Goal: Information Seeking & Learning: Learn about a topic

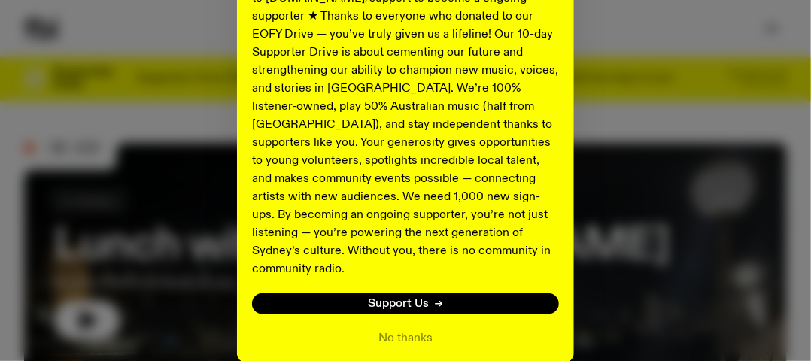
scroll to position [376, 0]
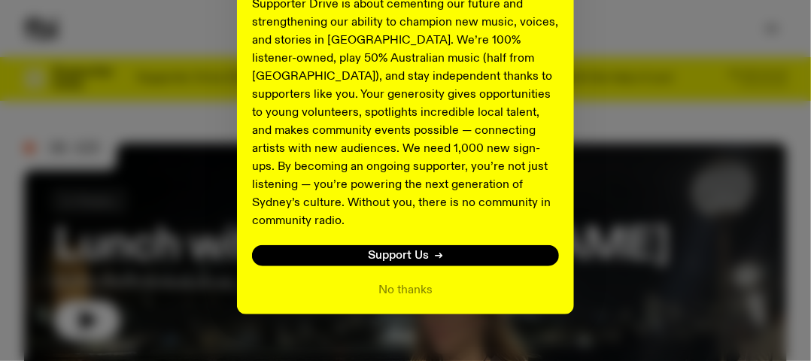
click at [611, 150] on div "Shaping the future of our city’s music, arts, and culture - with the help of YO…" at bounding box center [405, 5] width 763 height 618
click at [381, 281] on button "No thanks" at bounding box center [405, 290] width 54 height 18
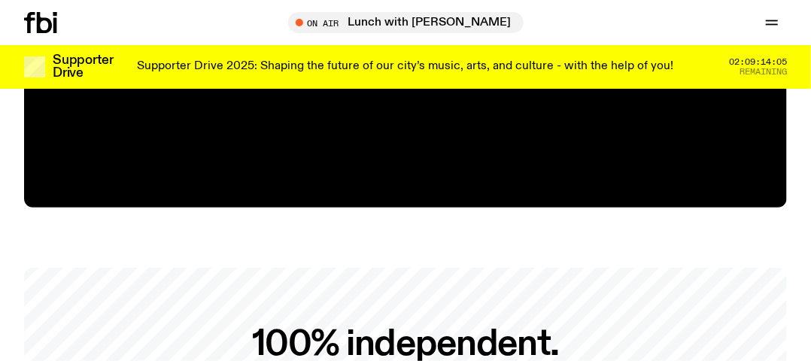
scroll to position [2146, 0]
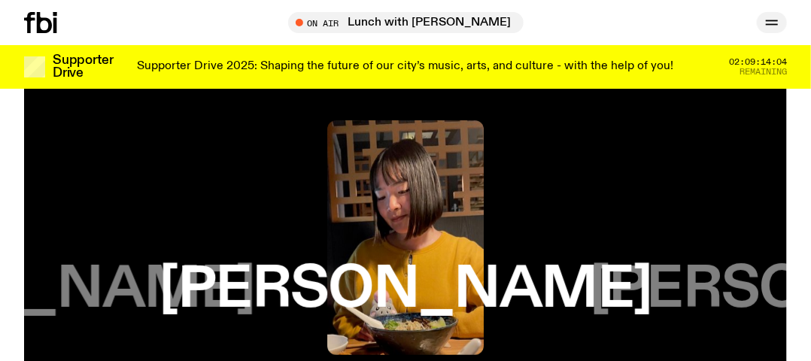
click at [767, 23] on icon "button" at bounding box center [772, 23] width 18 height 18
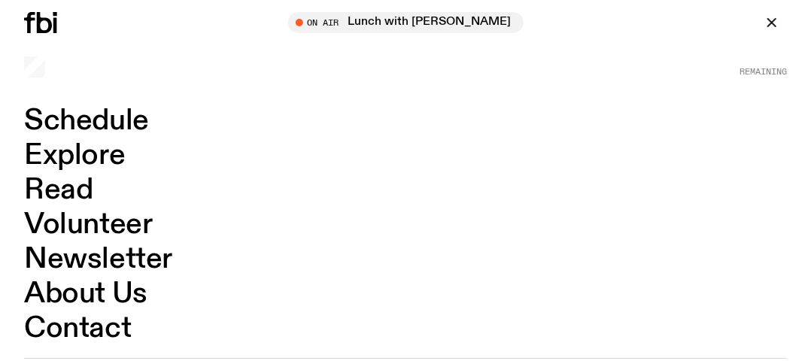
scroll to position [2221, 0]
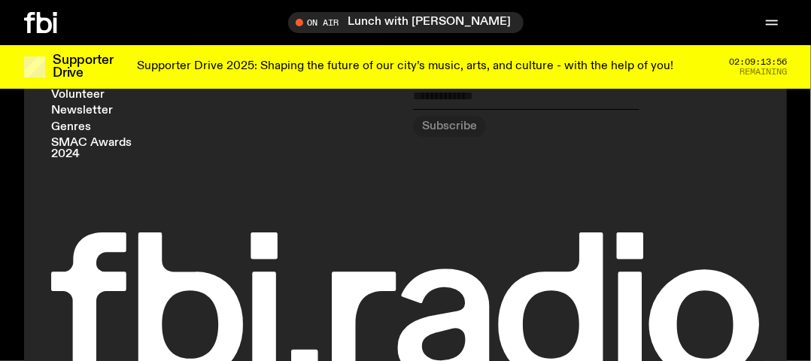
scroll to position [2031, 0]
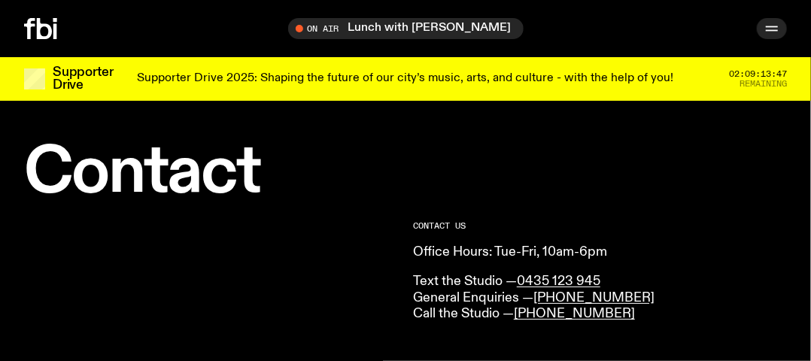
click at [765, 26] on icon "button" at bounding box center [772, 29] width 18 height 18
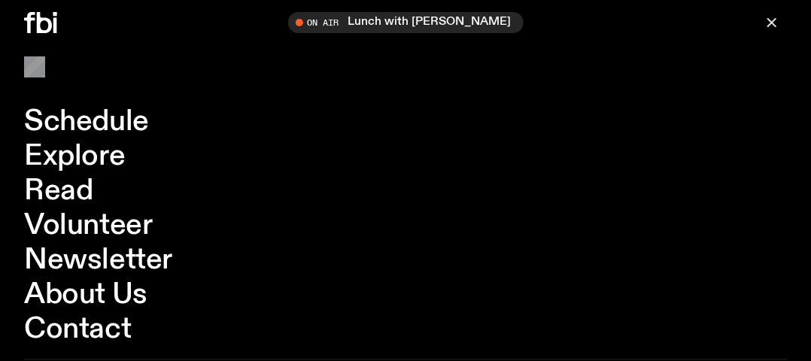
scroll to position [581, 0]
click at [472, 160] on nav "Schedule Explore Read Volunteer Newsletter About Us Contact" at bounding box center [405, 225] width 763 height 236
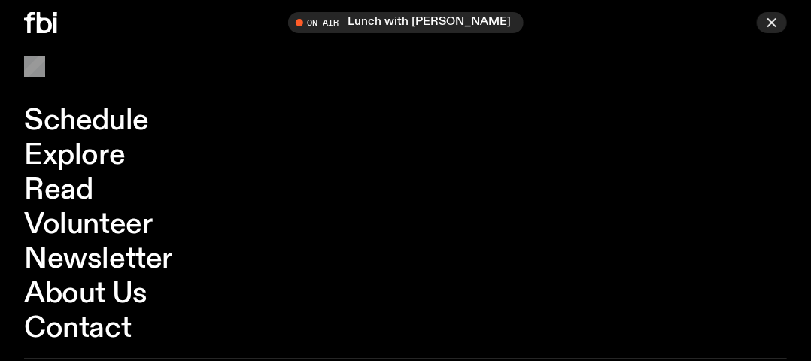
click at [769, 27] on icon "button" at bounding box center [772, 23] width 18 height 18
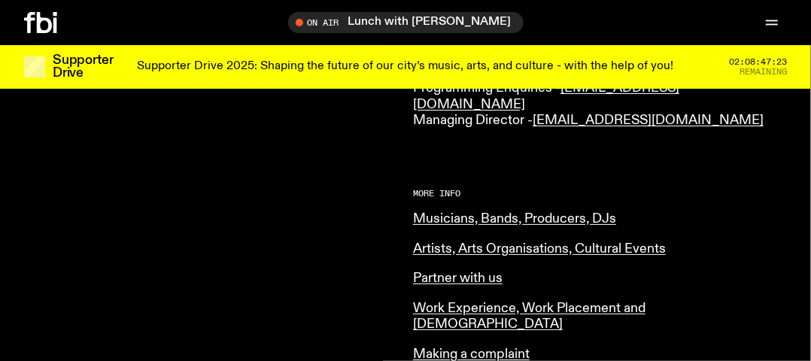
scroll to position [214, 0]
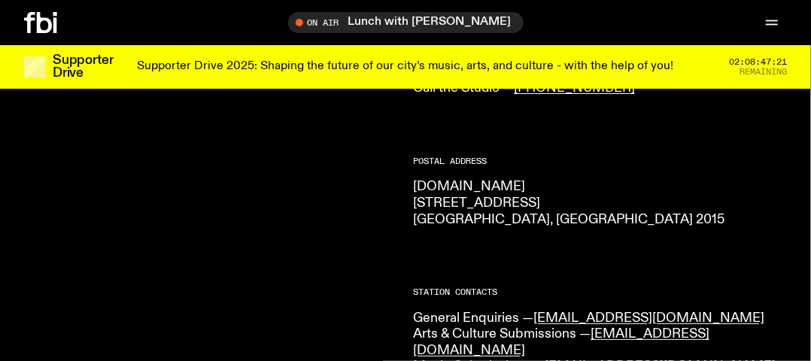
click at [438, 199] on p "fbi.radio 44-54 Botany Road Alexandria, NSW 2015" at bounding box center [600, 203] width 374 height 49
copy p "44-54 Botany Road"
click at [439, 221] on p "fbi.radio 44-54 Botany Road Alexandria, NSW 2015" at bounding box center [600, 203] width 374 height 49
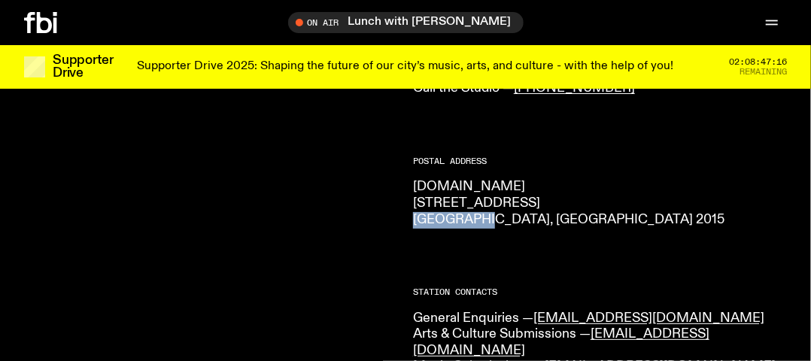
click at [439, 221] on p "fbi.radio 44-54 Botany Road Alexandria, NSW 2015" at bounding box center [600, 203] width 374 height 49
copy p "Alexandria"
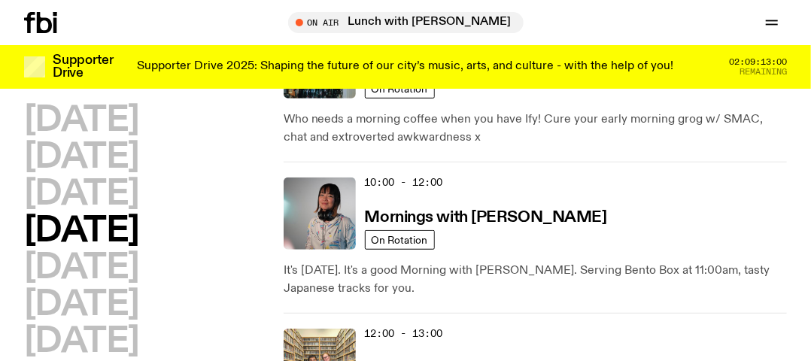
scroll to position [64, 0]
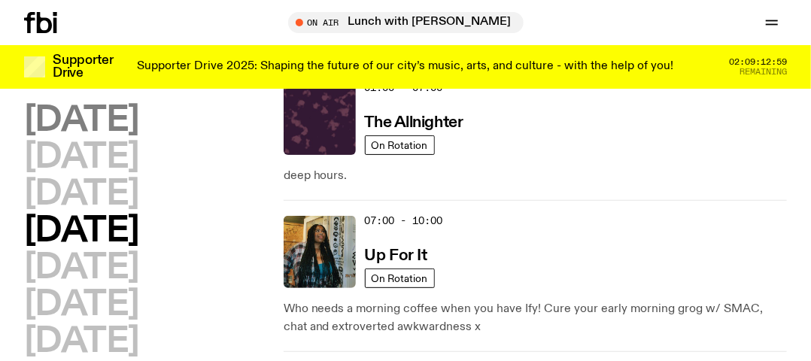
click at [86, 128] on h2 "Monday" at bounding box center [81, 121] width 115 height 34
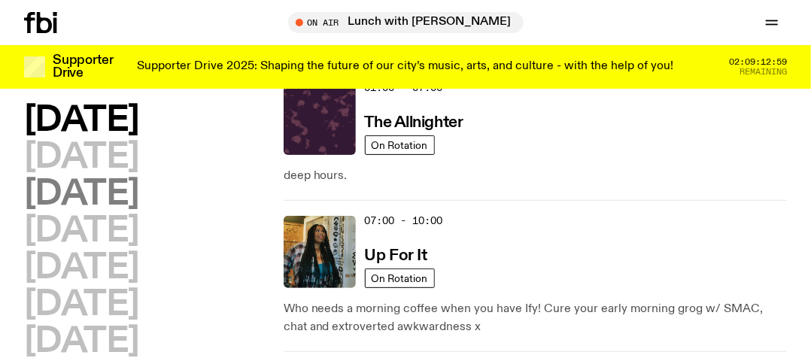
scroll to position [42, 0]
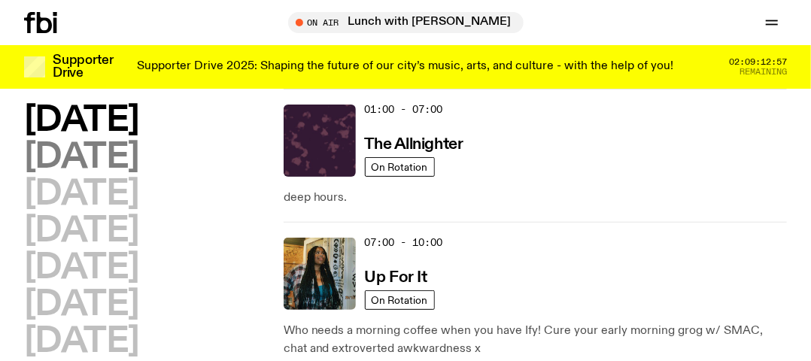
click at [99, 166] on h2 "Tuesday" at bounding box center [81, 158] width 115 height 34
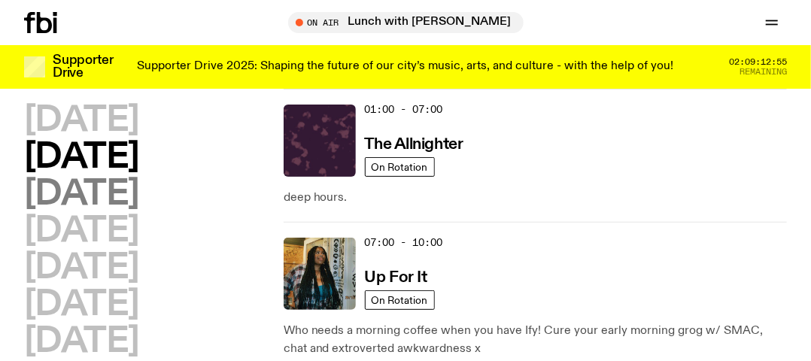
click at [102, 205] on h2 "Wednesday" at bounding box center [81, 194] width 115 height 34
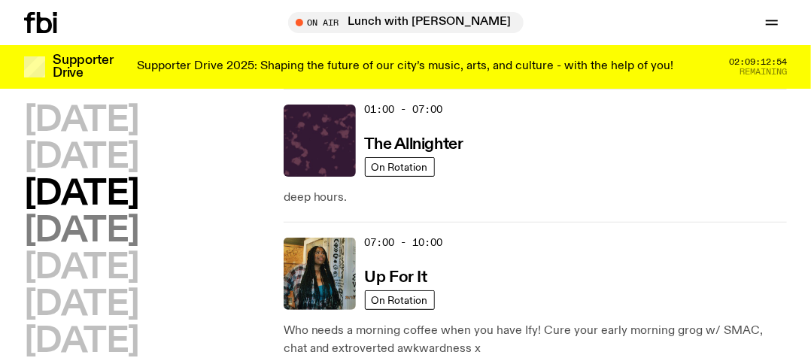
click at [98, 224] on h2 "Thursday" at bounding box center [81, 231] width 115 height 34
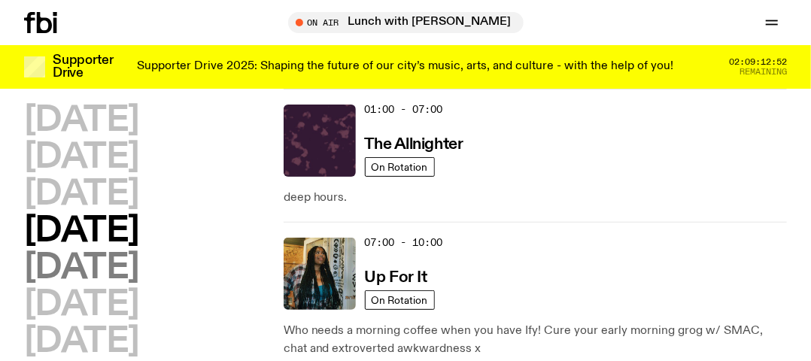
click at [93, 259] on h2 "Friday" at bounding box center [81, 268] width 115 height 34
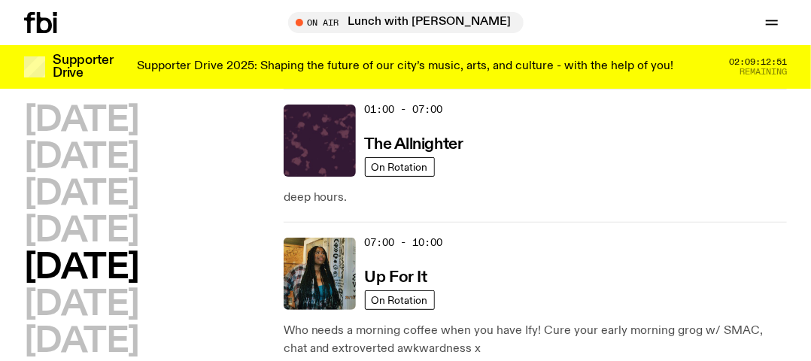
click at [93, 259] on h2 "Friday" at bounding box center [81, 268] width 115 height 34
click at [93, 298] on h2 "Saturday" at bounding box center [81, 305] width 115 height 34
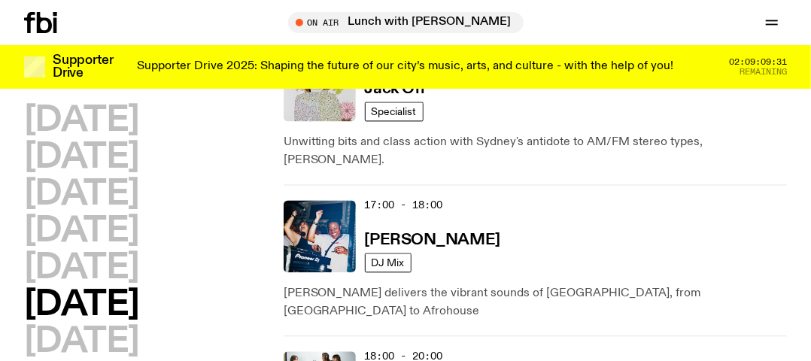
scroll to position [1020, 0]
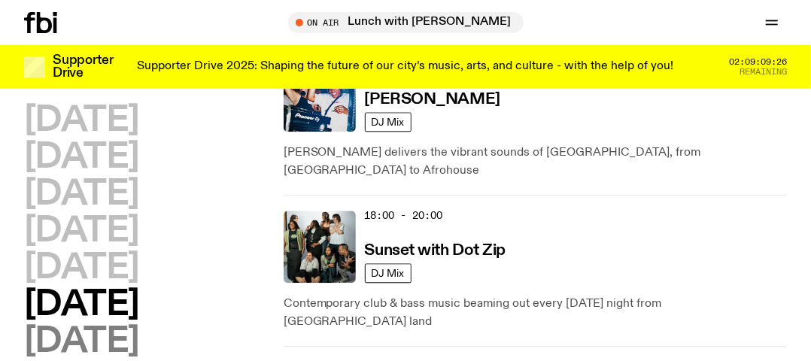
click at [69, 340] on h2 "Sunday" at bounding box center [81, 342] width 115 height 34
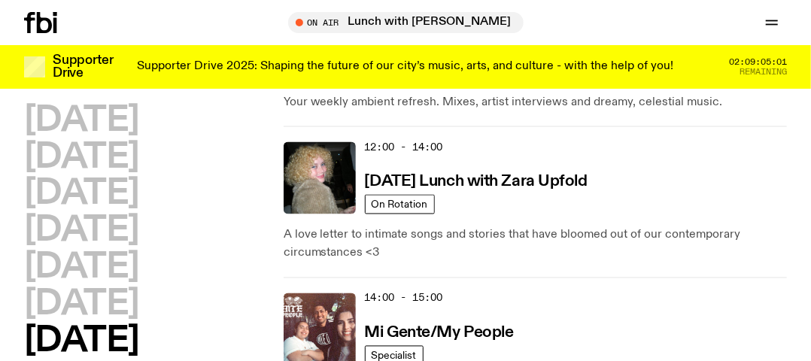
scroll to position [764, 0]
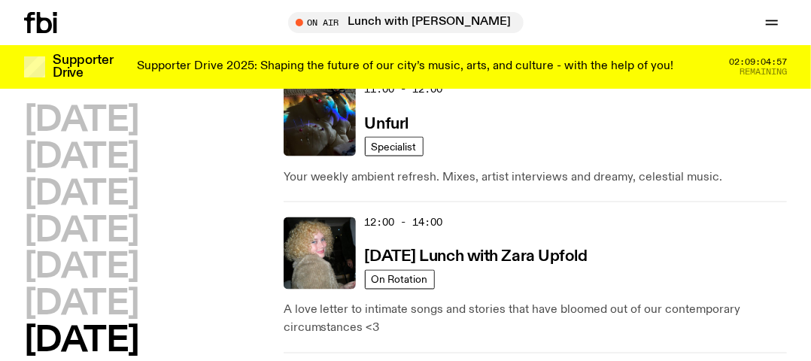
drag, startPoint x: 96, startPoint y: 306, endPoint x: 205, endPoint y: 265, distance: 116.4
click at [96, 305] on h2 "Saturday" at bounding box center [81, 305] width 115 height 34
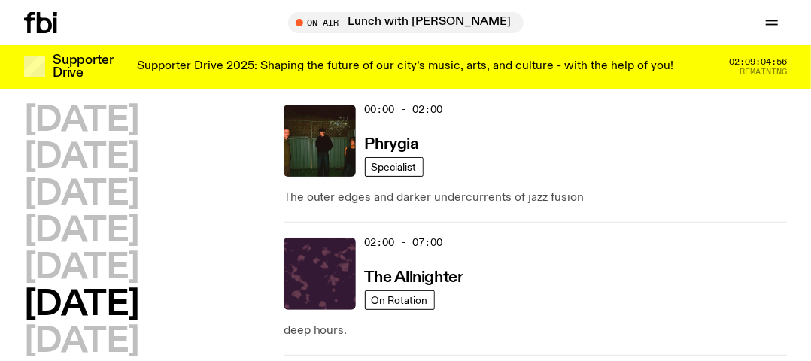
scroll to position [653, 0]
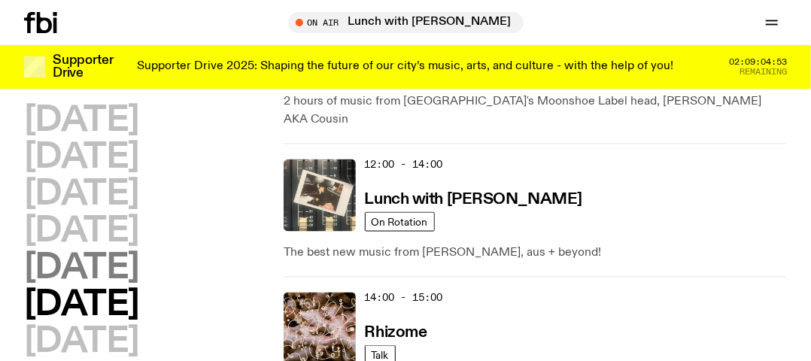
click at [88, 265] on h2 "Friday" at bounding box center [81, 268] width 115 height 34
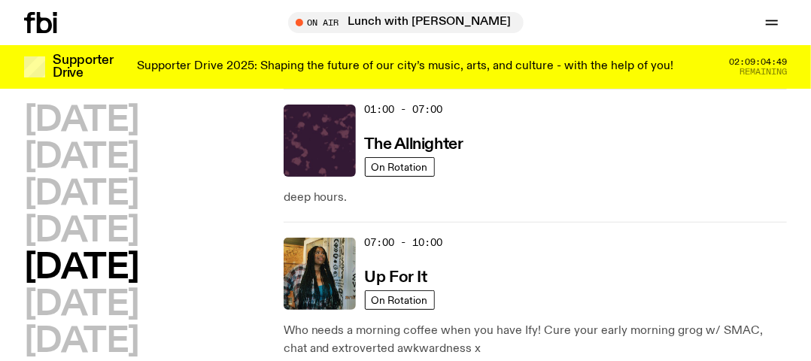
scroll to position [0, 0]
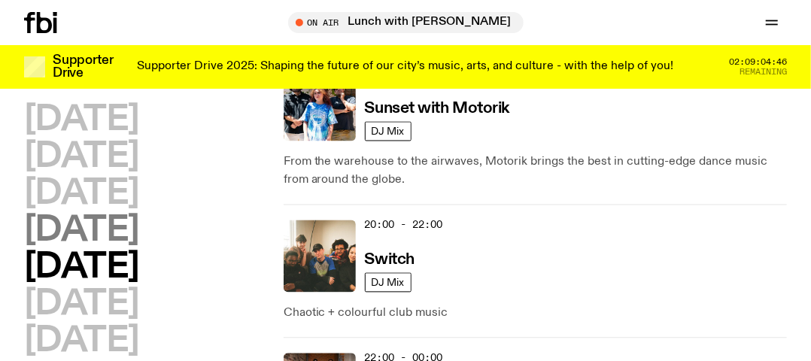
click at [96, 229] on h2 "Thursday" at bounding box center [81, 231] width 115 height 34
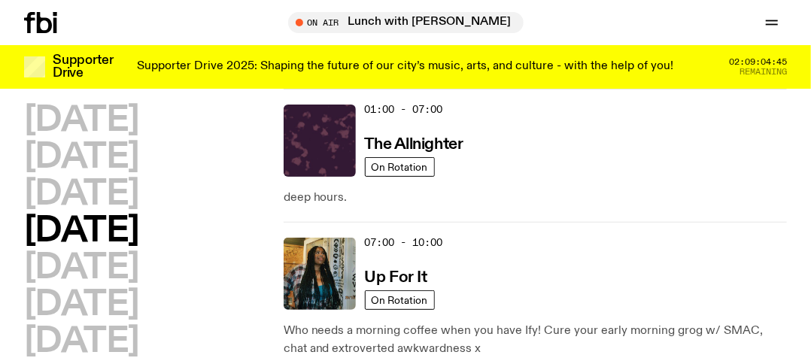
scroll to position [574, 0]
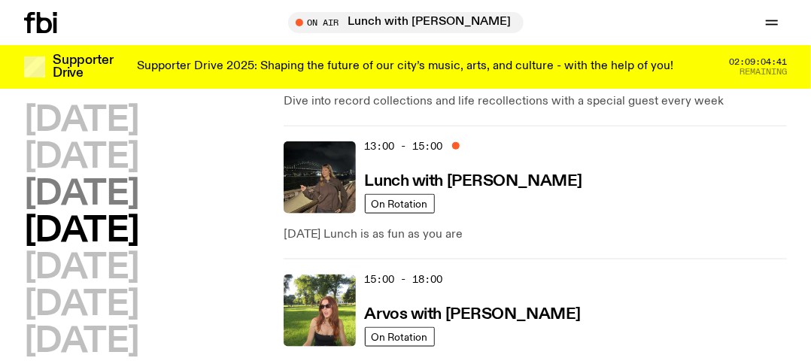
click at [49, 196] on h2 "Wednesday" at bounding box center [81, 194] width 115 height 34
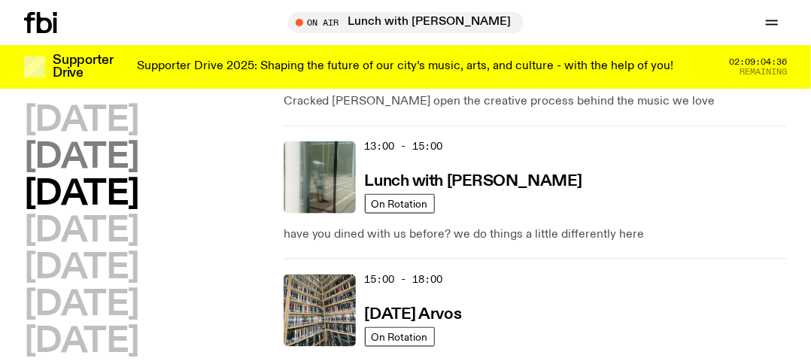
click at [96, 157] on h2 "Tuesday" at bounding box center [81, 158] width 115 height 34
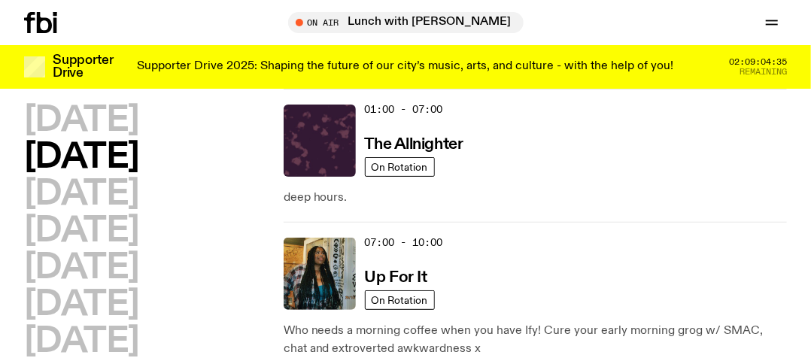
scroll to position [556, 0]
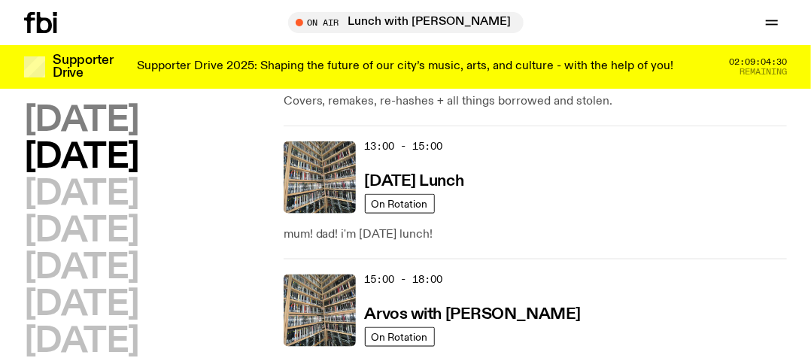
click at [75, 122] on h2 "Monday" at bounding box center [81, 121] width 115 height 34
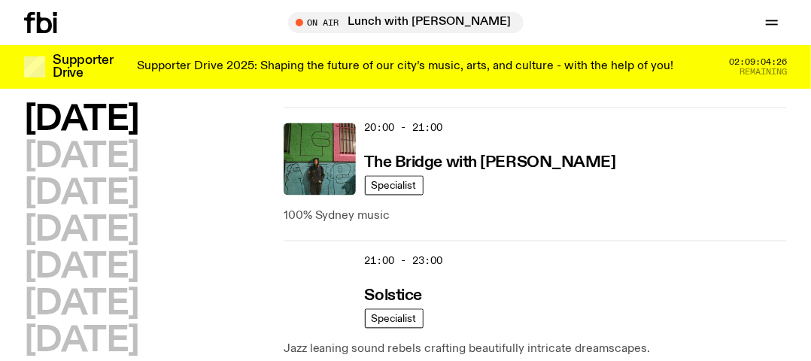
scroll to position [1233, 0]
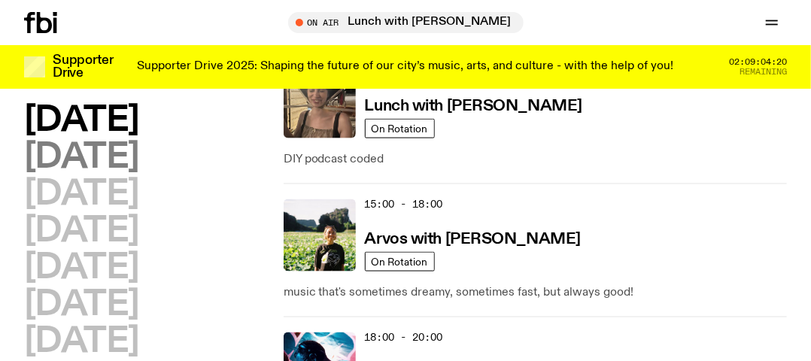
click at [110, 161] on h2 "Tuesday" at bounding box center [81, 158] width 115 height 34
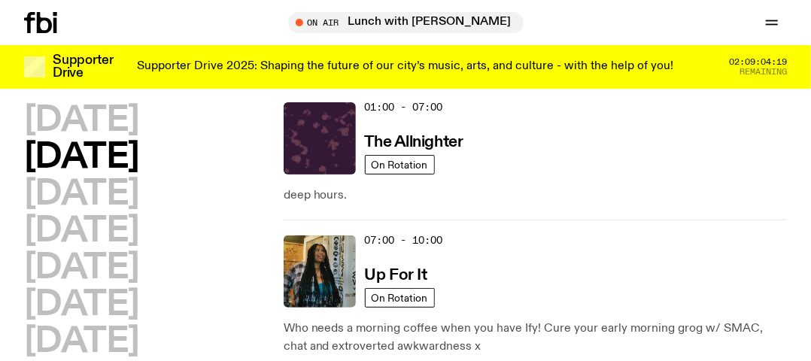
scroll to position [42, 0]
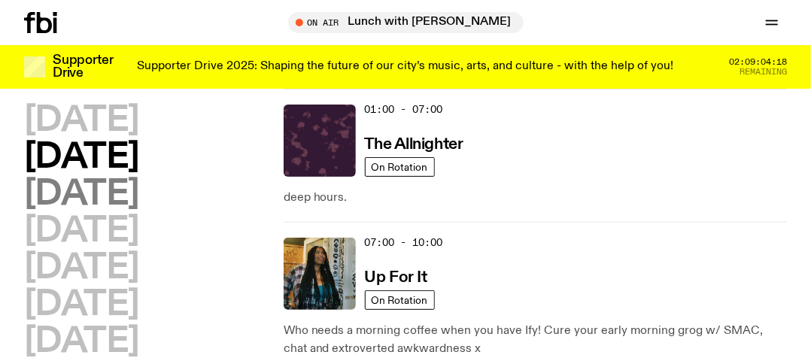
click at [111, 183] on h2 "Wednesday" at bounding box center [81, 194] width 115 height 34
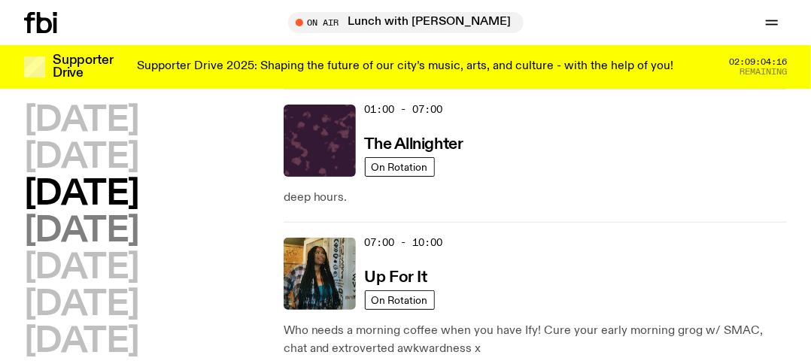
click at [103, 217] on h2 "Thursday" at bounding box center [81, 231] width 115 height 34
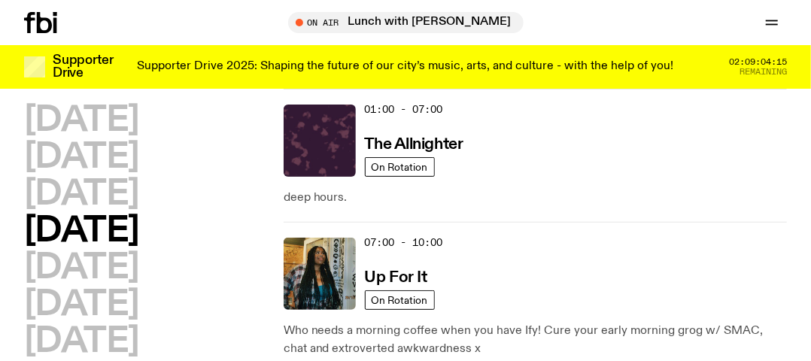
click at [105, 216] on h2 "Thursday" at bounding box center [81, 231] width 115 height 34
click at [99, 263] on h2 "Friday" at bounding box center [81, 268] width 115 height 34
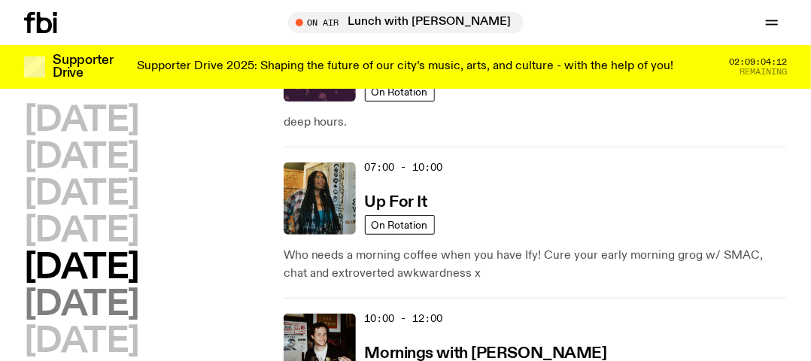
click at [103, 305] on h2 "Saturday" at bounding box center [81, 305] width 115 height 34
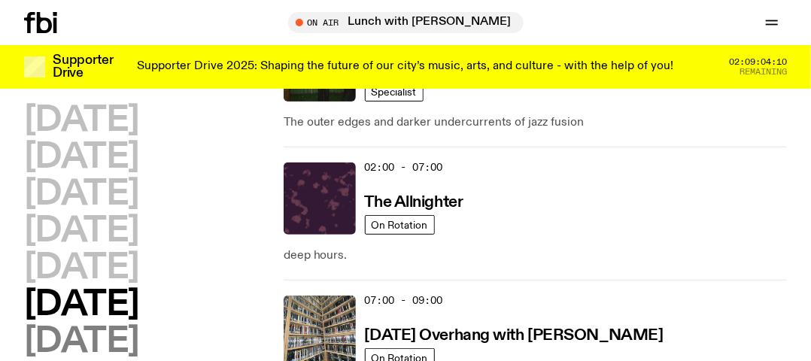
click at [105, 346] on h2 "Sunday" at bounding box center [81, 342] width 115 height 34
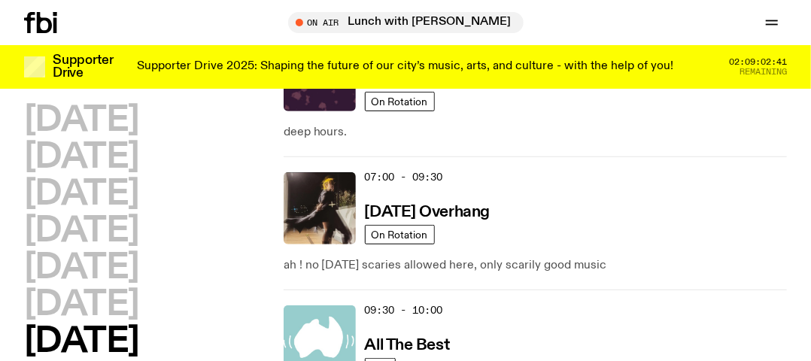
scroll to position [343, 0]
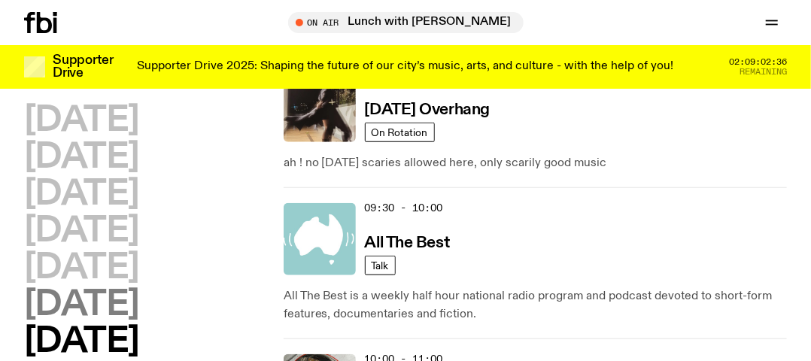
click at [113, 296] on h2 "Saturday" at bounding box center [81, 305] width 115 height 34
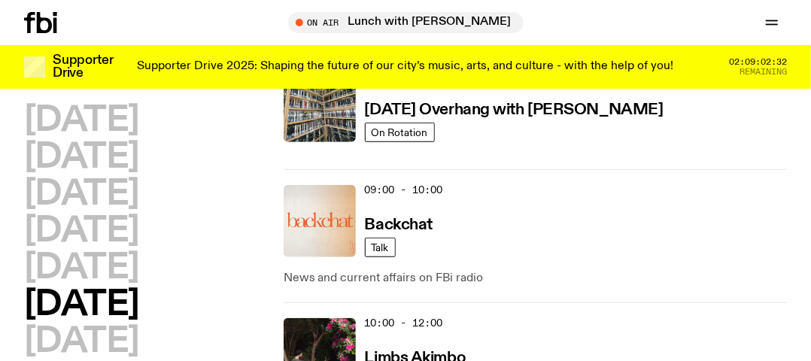
scroll to position [644, 0]
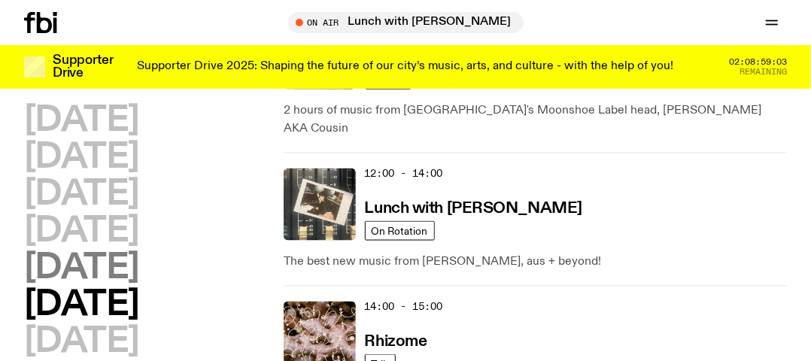
click at [100, 268] on h2 "Friday" at bounding box center [81, 268] width 115 height 34
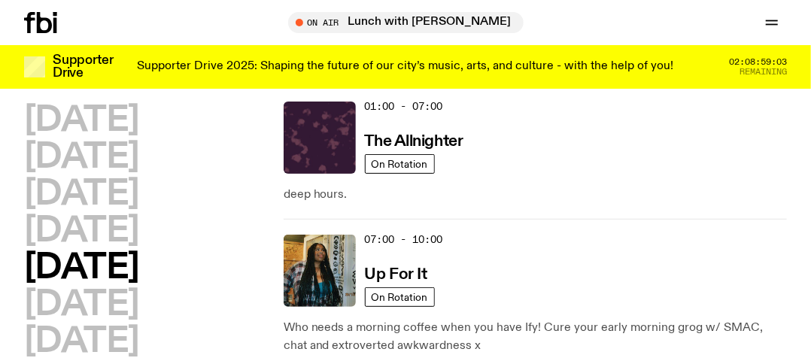
scroll to position [42, 0]
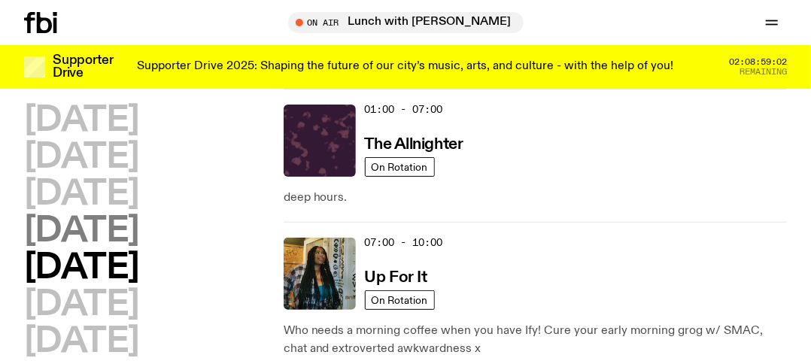
click at [99, 234] on h2 "Thursday" at bounding box center [81, 231] width 115 height 34
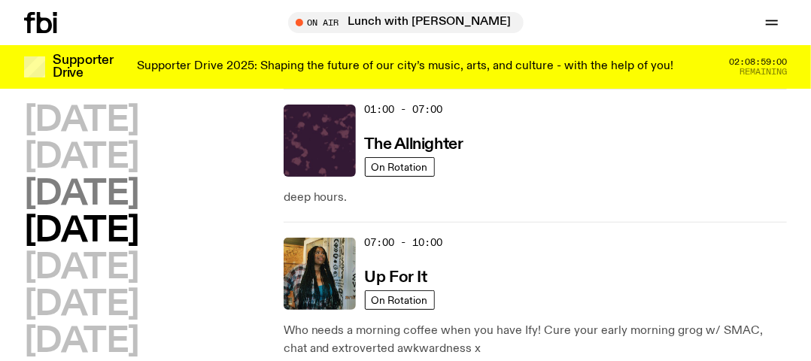
click at [104, 208] on h2 "Wednesday" at bounding box center [81, 194] width 115 height 34
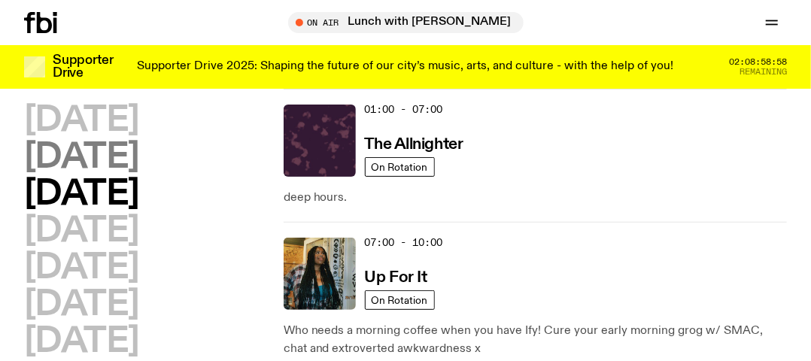
click at [92, 147] on h2 "Tuesday" at bounding box center [81, 158] width 115 height 34
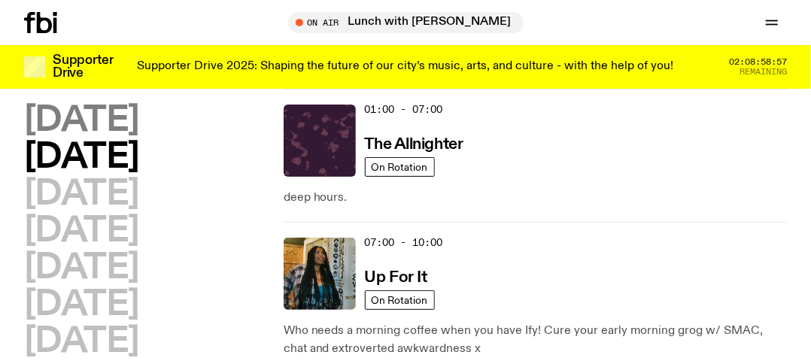
click at [103, 119] on h2 "Monday" at bounding box center [81, 121] width 115 height 34
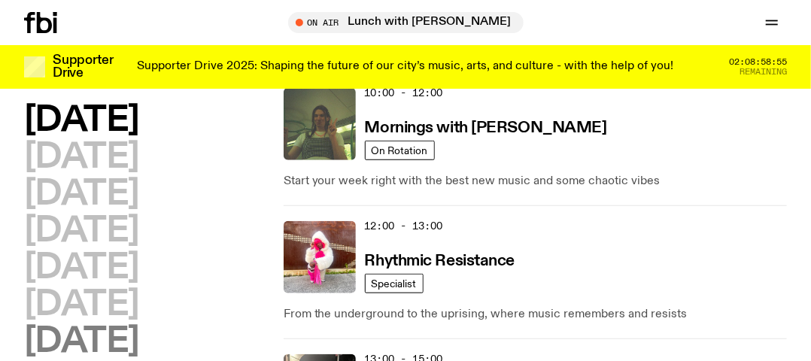
click at [100, 354] on h2 "Sunday" at bounding box center [81, 342] width 115 height 34
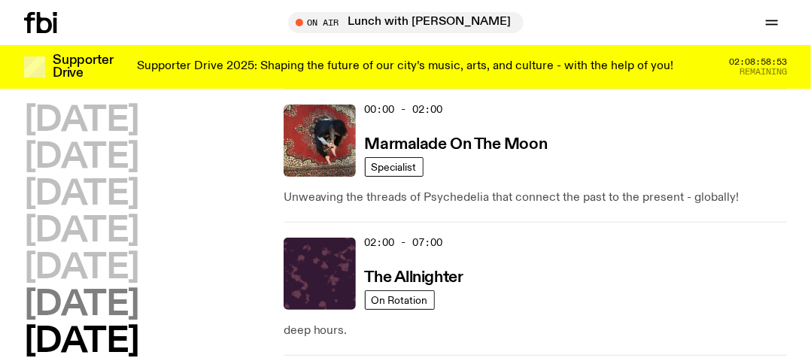
click at [102, 299] on h2 "Saturday" at bounding box center [81, 305] width 115 height 34
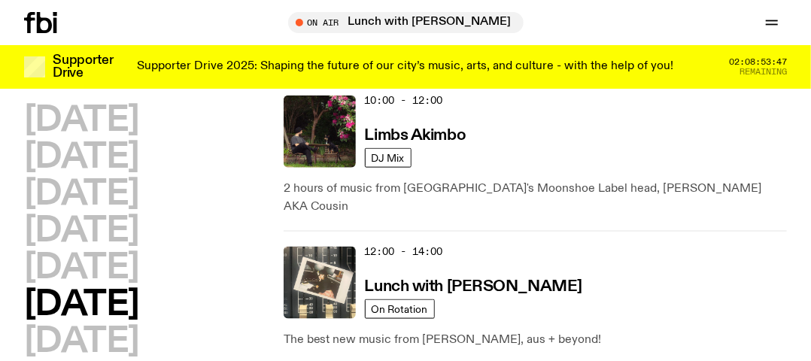
scroll to position [918, 0]
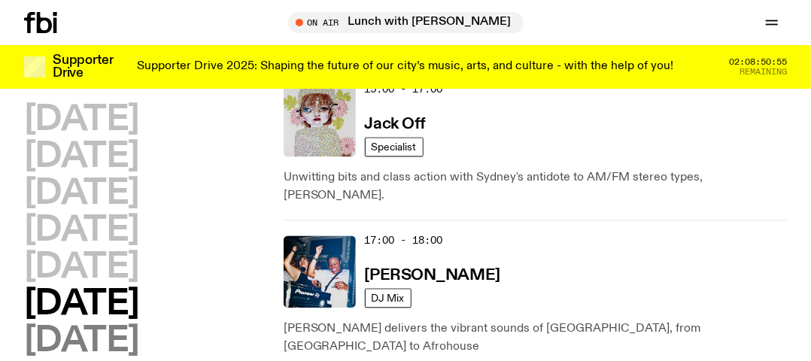
click at [85, 350] on h2 "Sunday" at bounding box center [81, 342] width 115 height 34
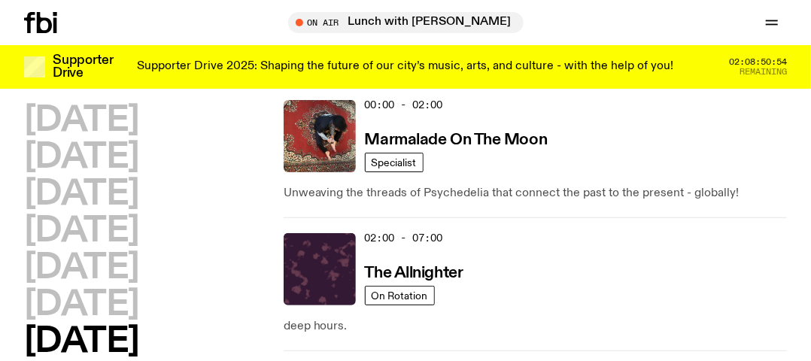
scroll to position [42, 0]
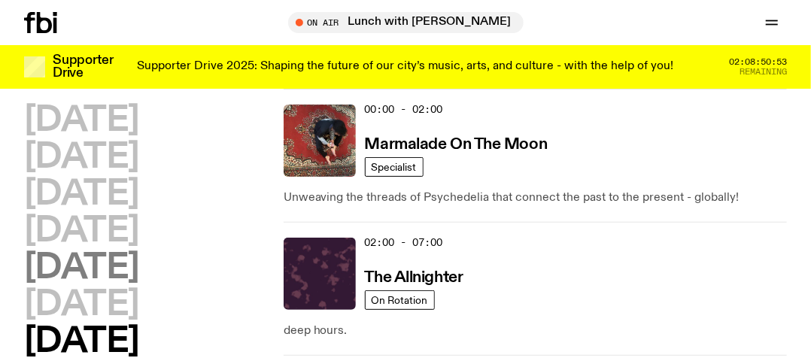
click at [60, 265] on h2 "Friday" at bounding box center [81, 268] width 115 height 34
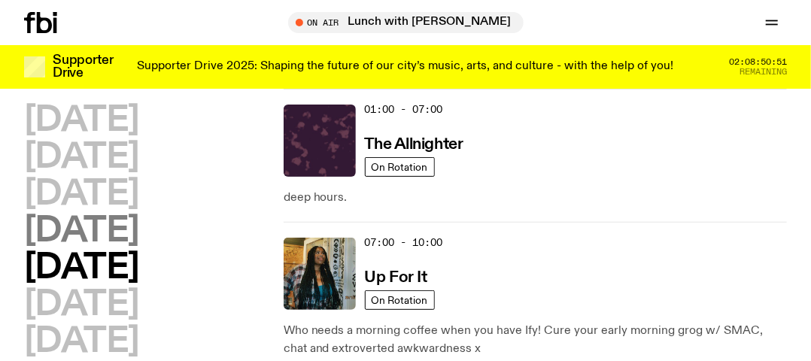
click at [126, 235] on h2 "Thursday" at bounding box center [81, 231] width 115 height 34
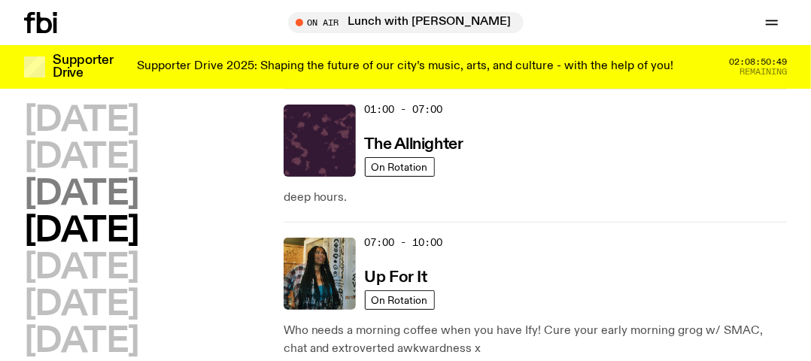
click at [123, 180] on h2 "Wednesday" at bounding box center [81, 194] width 115 height 34
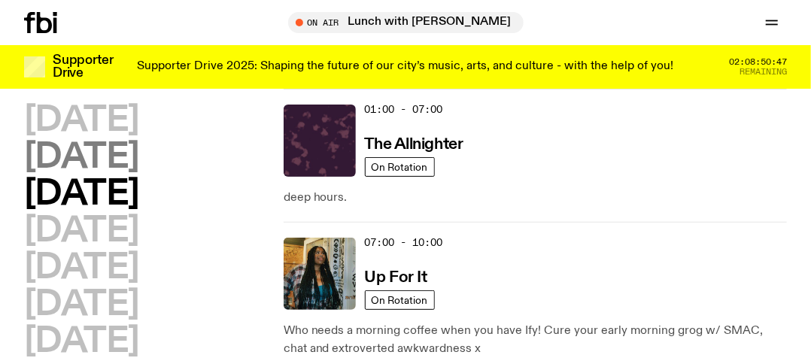
click at [117, 156] on h2 "Tuesday" at bounding box center [81, 158] width 115 height 34
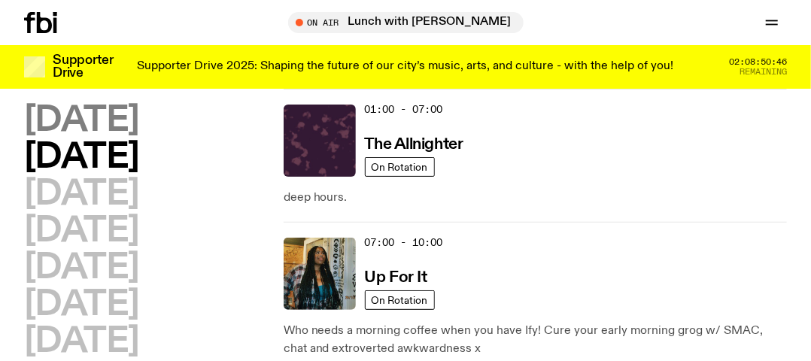
click at [85, 120] on h2 "Monday" at bounding box center [81, 121] width 115 height 34
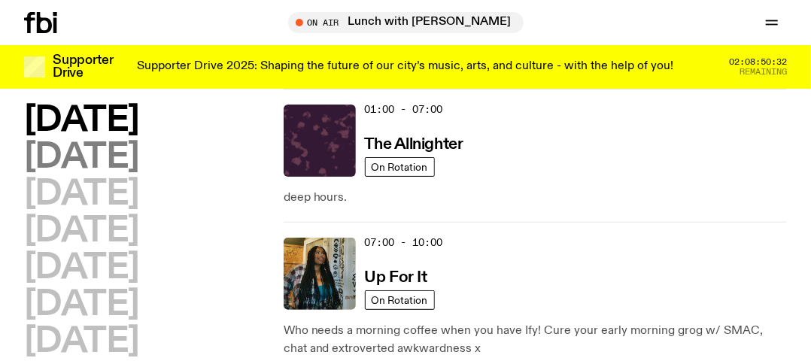
click at [114, 154] on h2 "Tuesday" at bounding box center [81, 158] width 115 height 34
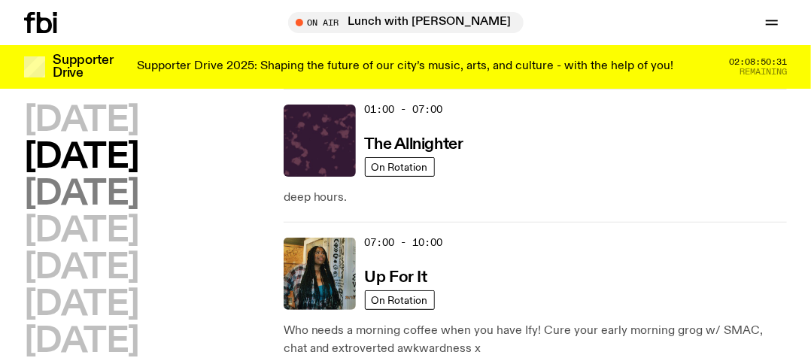
click at [108, 181] on h2 "Wednesday" at bounding box center [81, 194] width 115 height 34
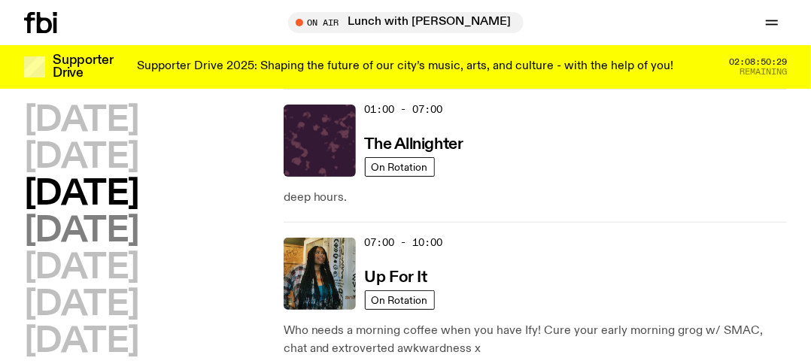
click at [96, 224] on h2 "Thursday" at bounding box center [81, 231] width 115 height 34
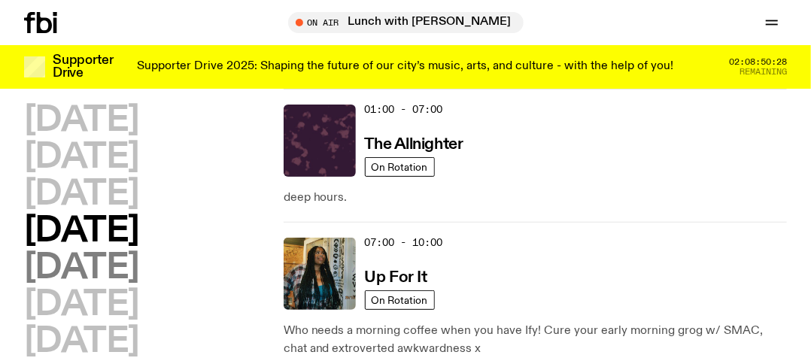
click at [92, 258] on h2 "Friday" at bounding box center [81, 268] width 115 height 34
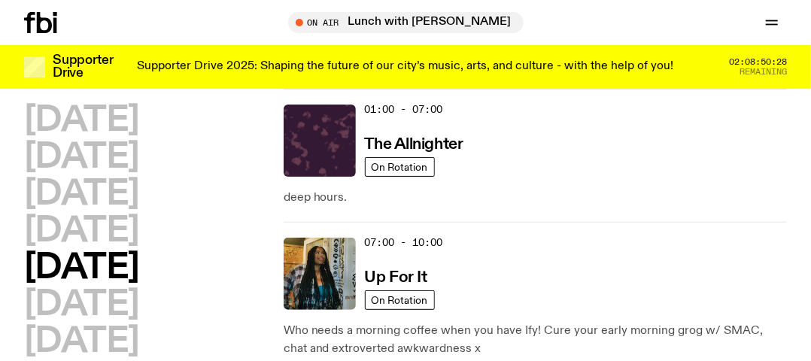
scroll to position [592, 0]
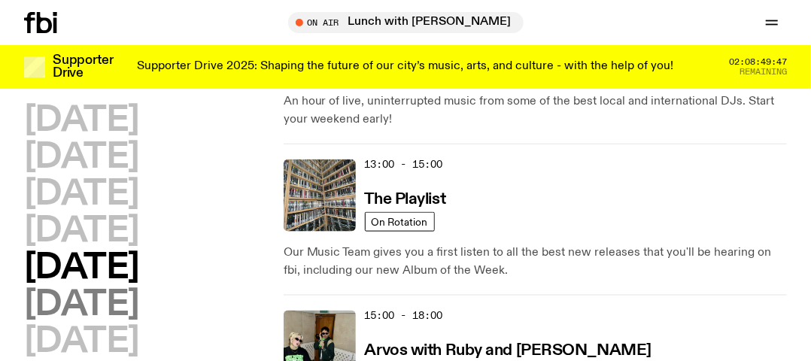
drag, startPoint x: 115, startPoint y: 305, endPoint x: 137, endPoint y: 299, distance: 22.6
click at [114, 306] on h2 "Saturday" at bounding box center [81, 305] width 115 height 34
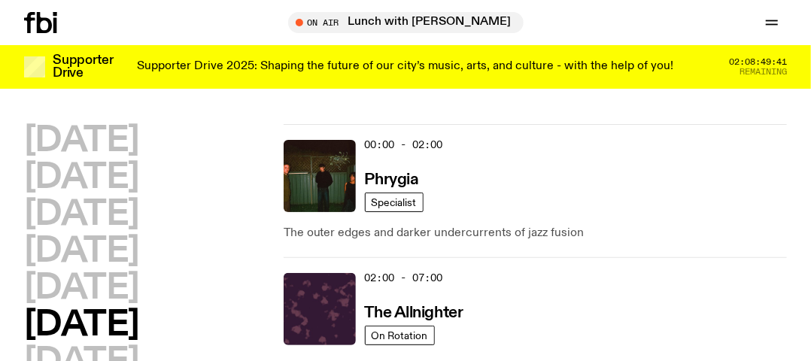
scroll to position [0, 0]
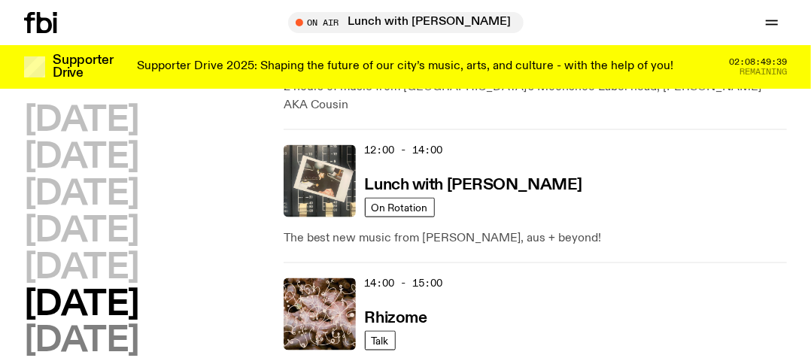
click at [69, 350] on h2 "Sunday" at bounding box center [81, 342] width 115 height 34
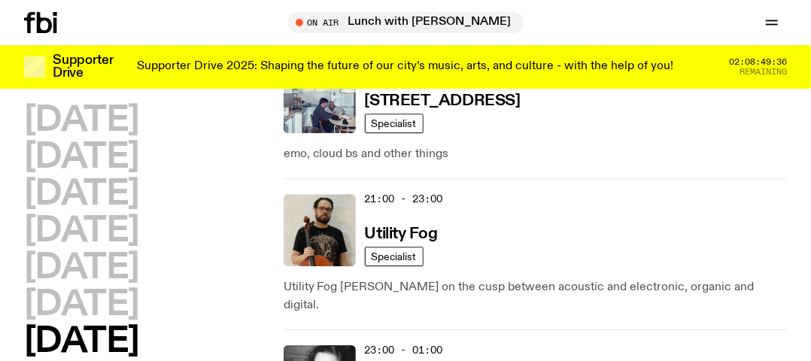
scroll to position [1020, 0]
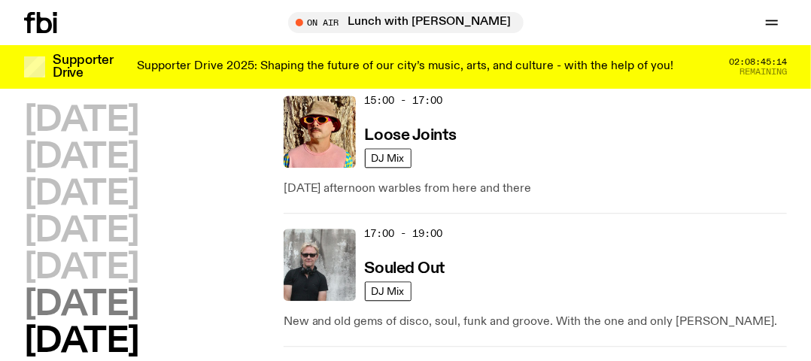
click at [120, 290] on h2 "Saturday" at bounding box center [81, 305] width 115 height 34
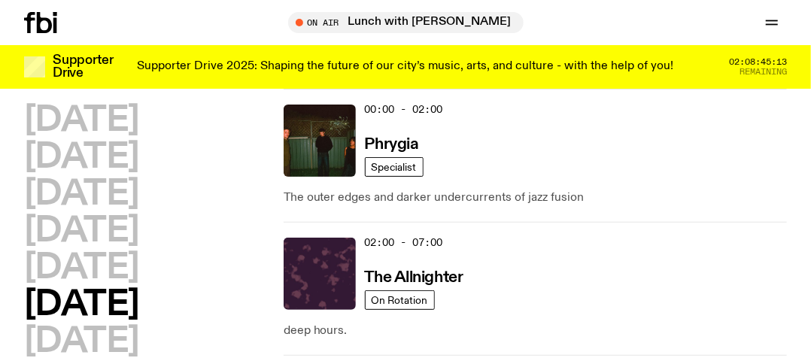
scroll to position [1184, 0]
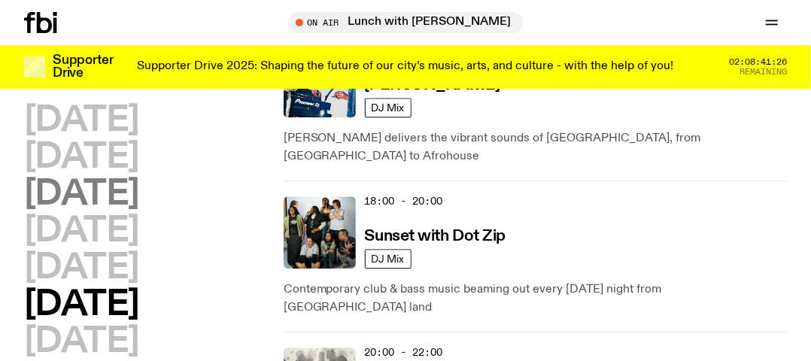
click at [96, 196] on h2 "Wednesday" at bounding box center [81, 194] width 115 height 34
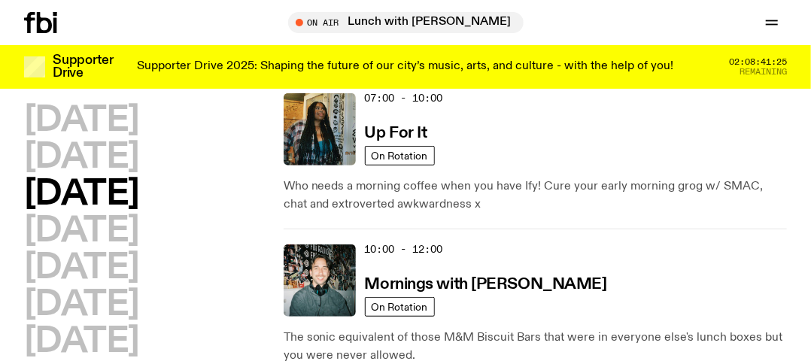
scroll to position [193, 0]
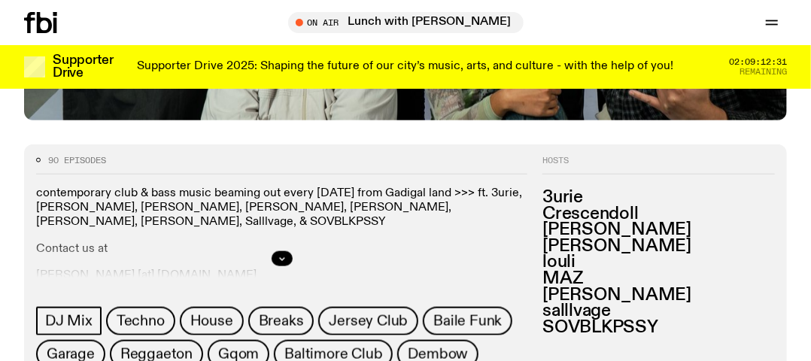
scroll to position [520, 0]
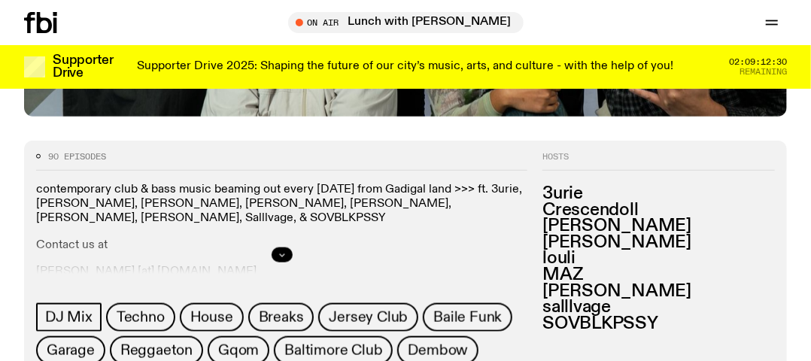
click at [279, 249] on button "button" at bounding box center [281, 254] width 21 height 15
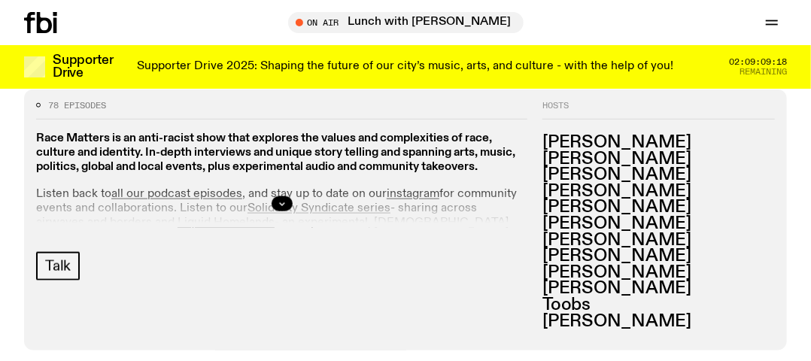
scroll to position [596, 0]
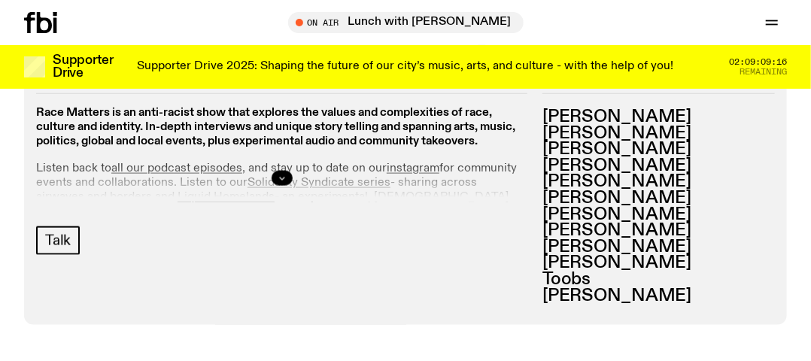
click at [279, 178] on icon "button" at bounding box center [281, 178] width 9 height 9
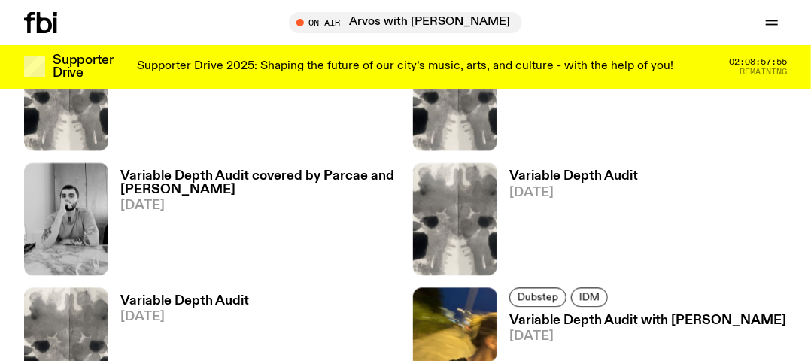
scroll to position [1016, 0]
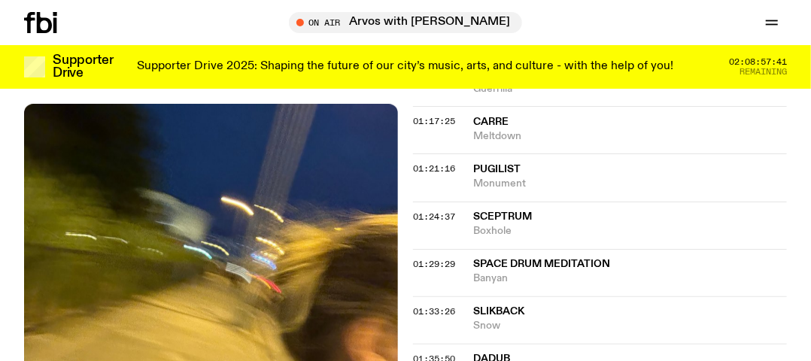
scroll to position [2024, 0]
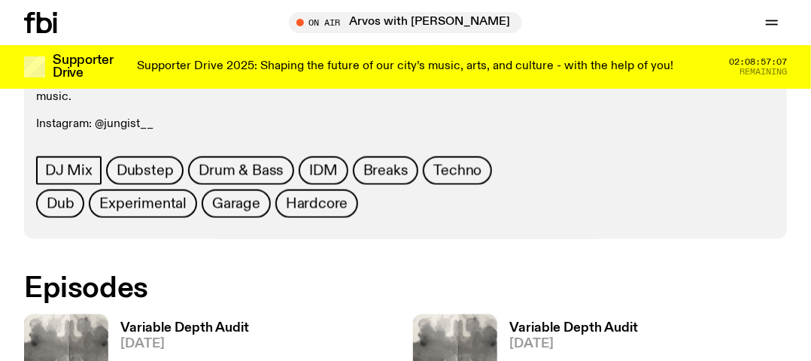
scroll to position [818, 0]
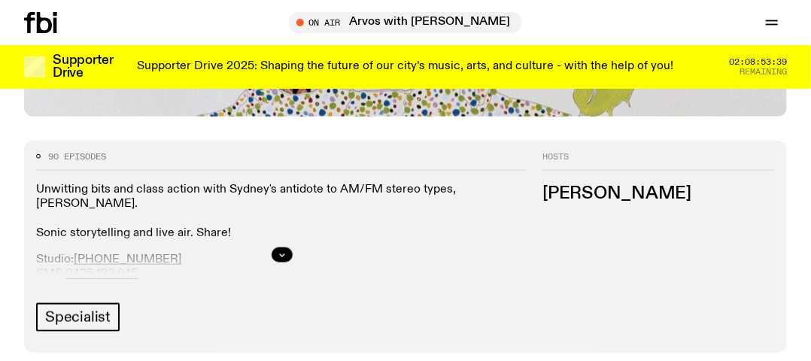
scroll to position [595, 0]
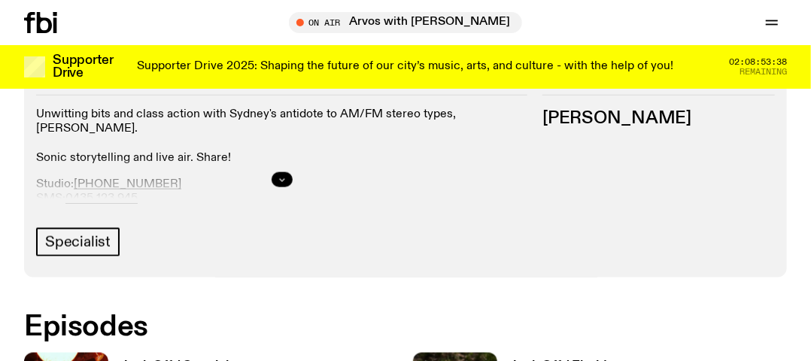
click at [286, 180] on icon "button" at bounding box center [281, 179] width 9 height 9
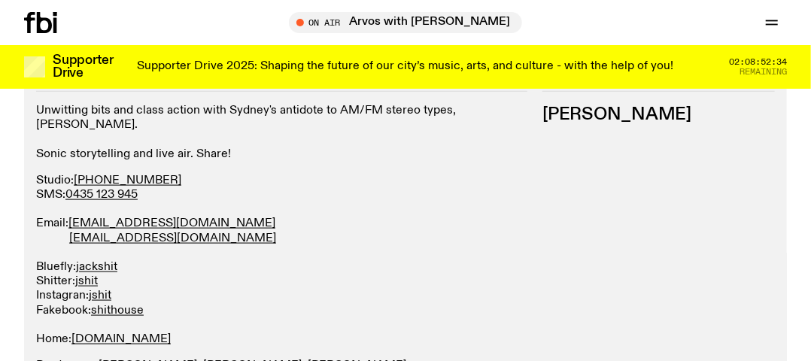
scroll to position [520, 0]
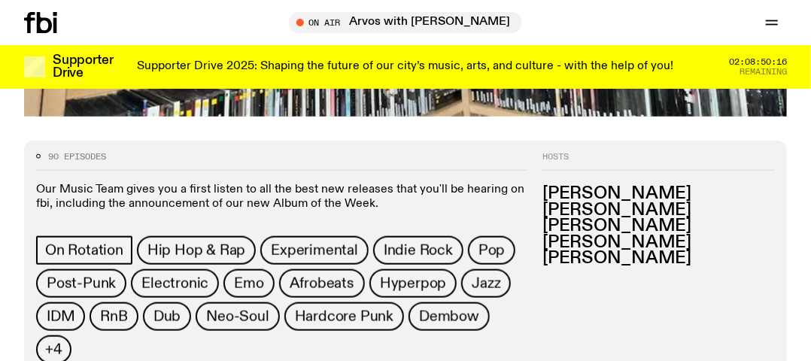
scroll to position [780, 0]
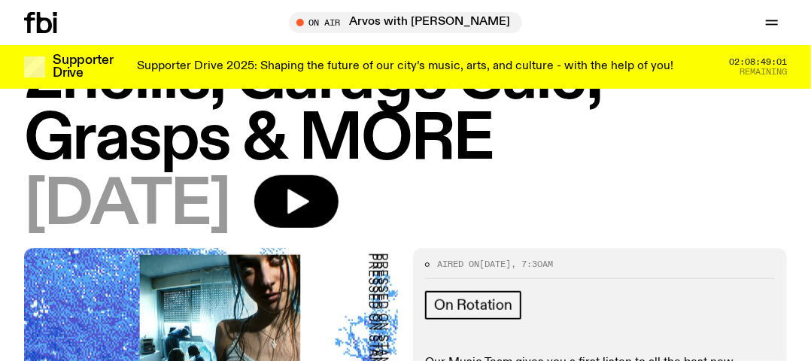
scroll to position [457, 0]
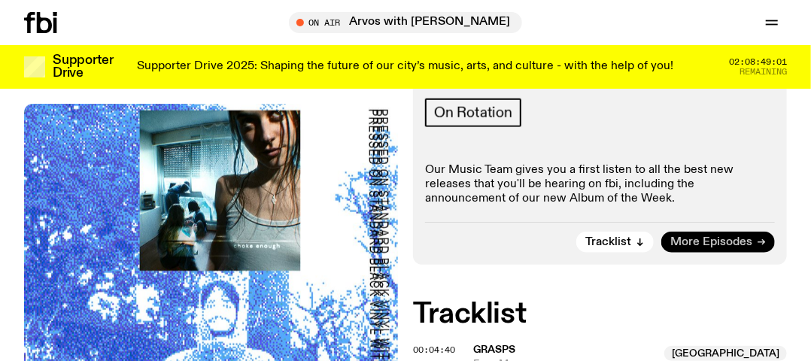
click at [698, 237] on span "More Episodes" at bounding box center [711, 242] width 82 height 11
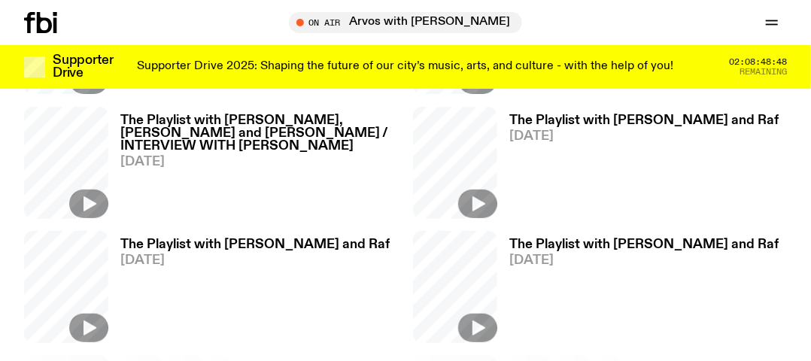
scroll to position [2322, 0]
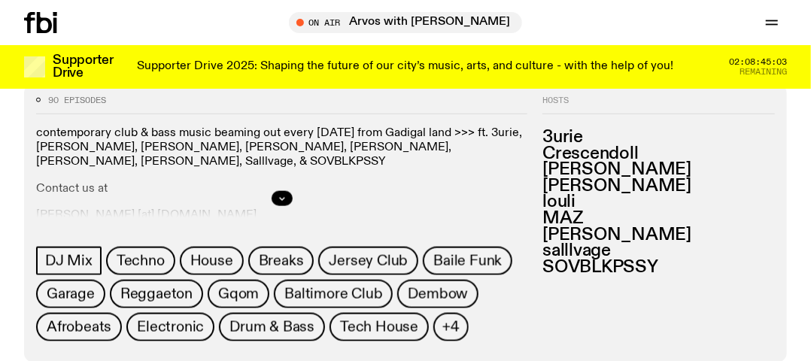
scroll to position [550, 0]
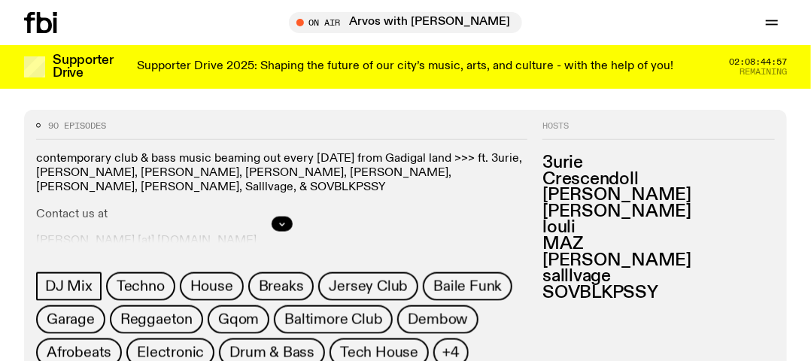
drag, startPoint x: 285, startPoint y: 226, endPoint x: 314, endPoint y: 217, distance: 30.0
click at [286, 226] on icon "button" at bounding box center [281, 224] width 9 height 9
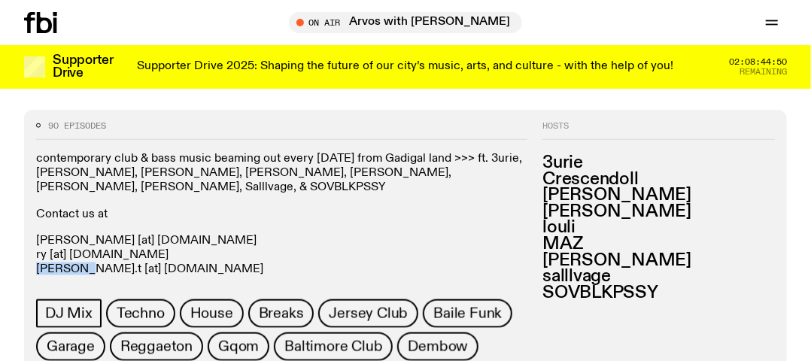
drag, startPoint x: 72, startPoint y: 253, endPoint x: 33, endPoint y: 253, distance: 39.1
click at [33, 253] on div "90 episodes contemporary club & bass music beaming out every saturday from Gadi…" at bounding box center [275, 258] width 503 height 272
copy p "louisa.t"
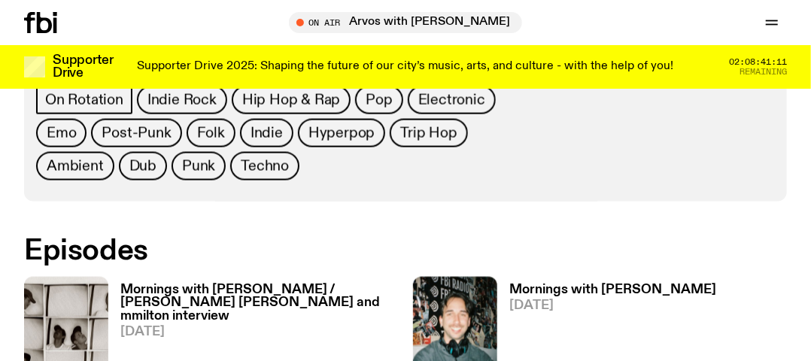
scroll to position [969, 0]
